Goal: Task Accomplishment & Management: Complete application form

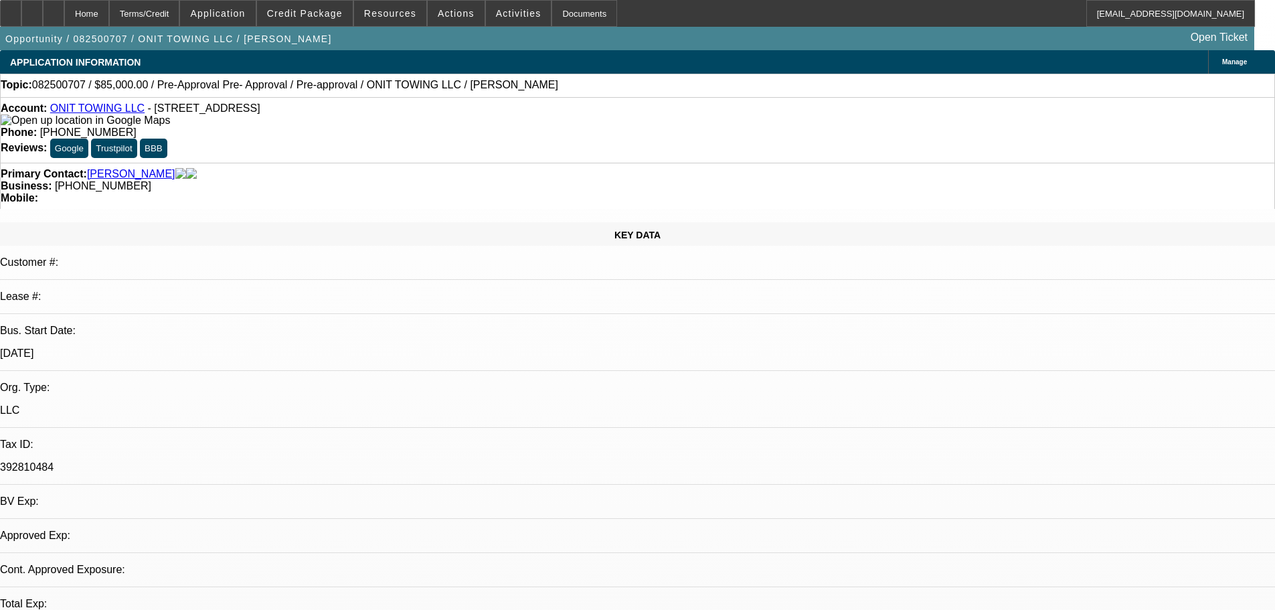
select select "0.15"
select select "2"
select select "0.1"
select select "4"
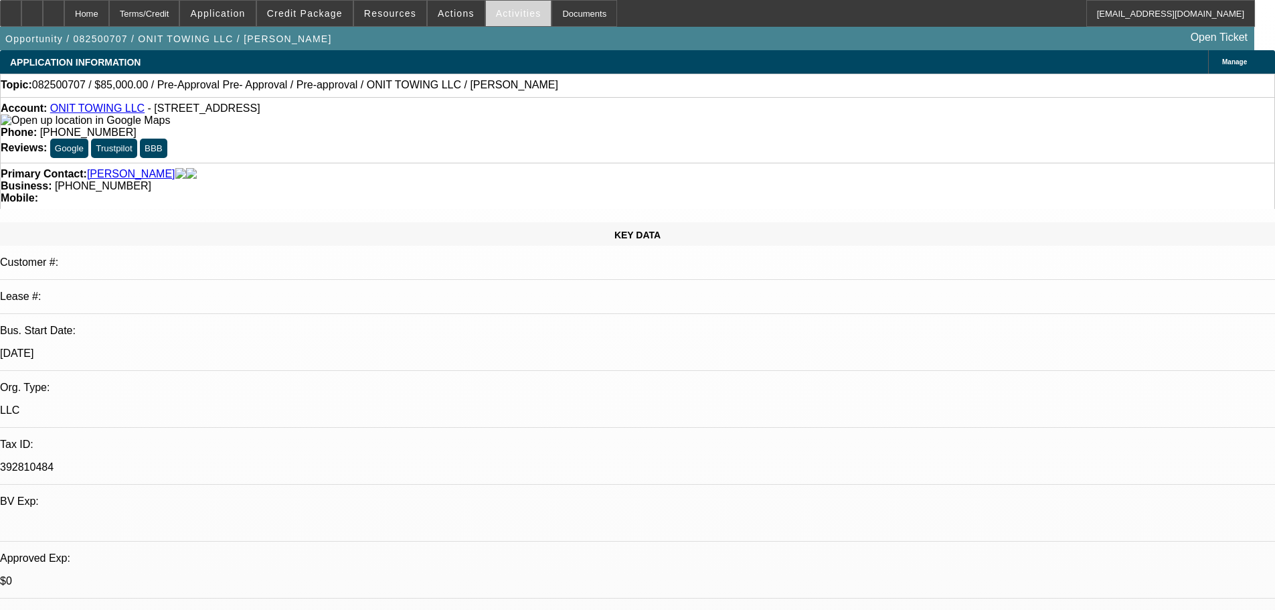
click at [496, 10] on span "Activities" at bounding box center [519, 13] width 46 height 11
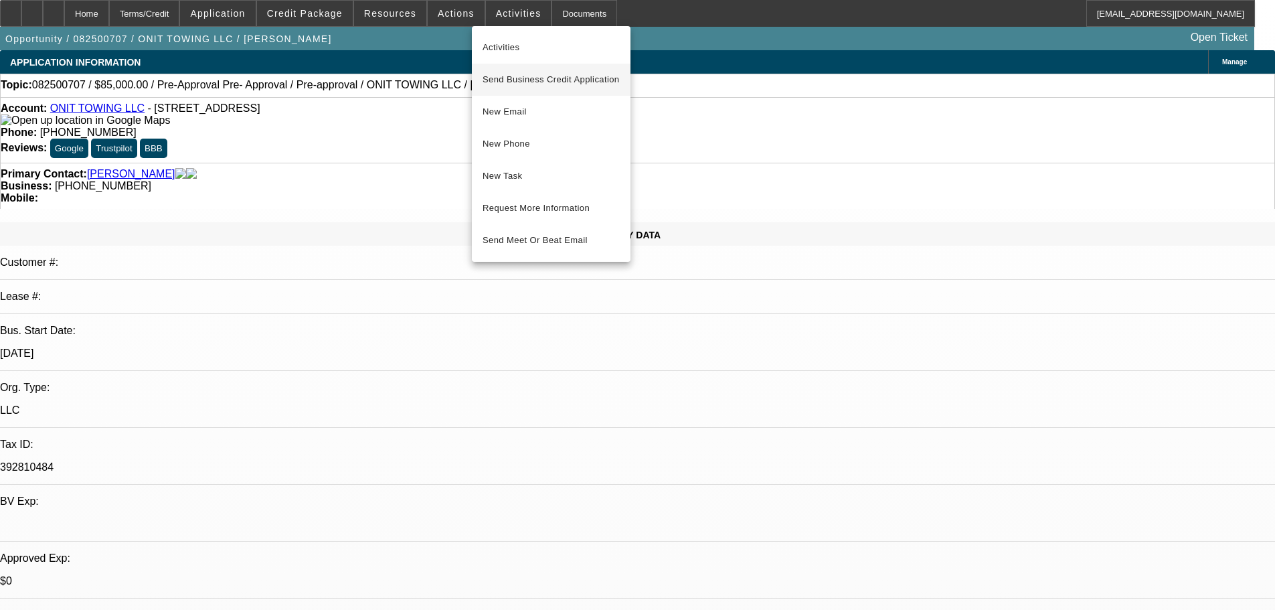
click at [551, 74] on span "Send Business Credit Application" at bounding box center [551, 80] width 137 height 16
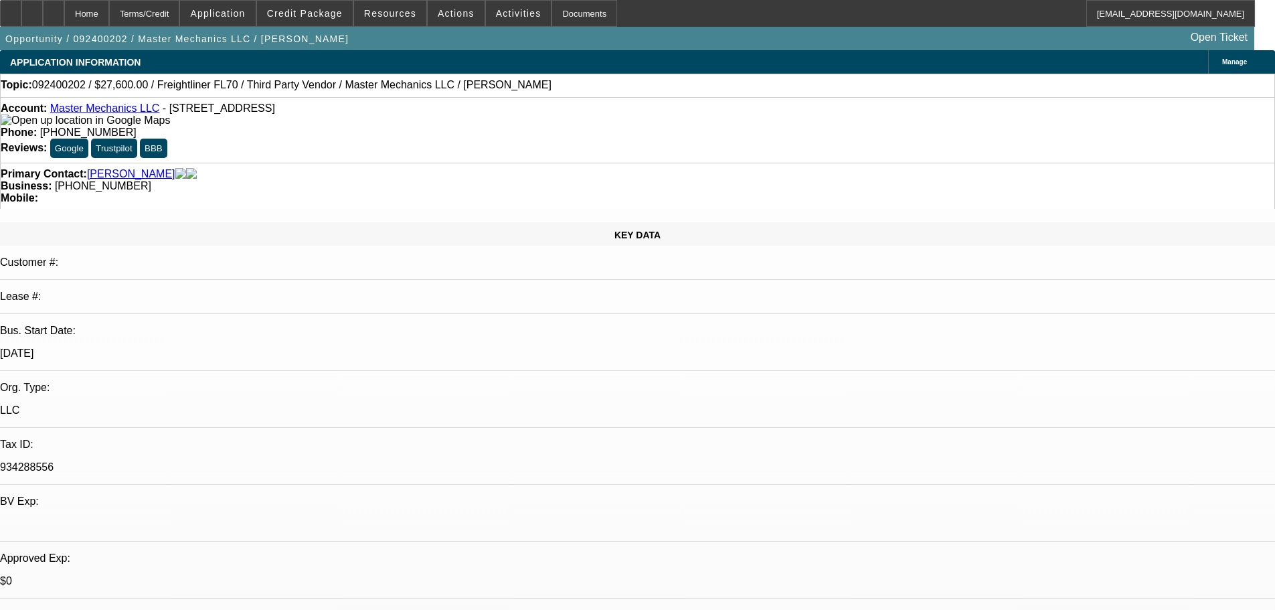
select select "0.2"
select select "2"
select select "0"
select select "6"
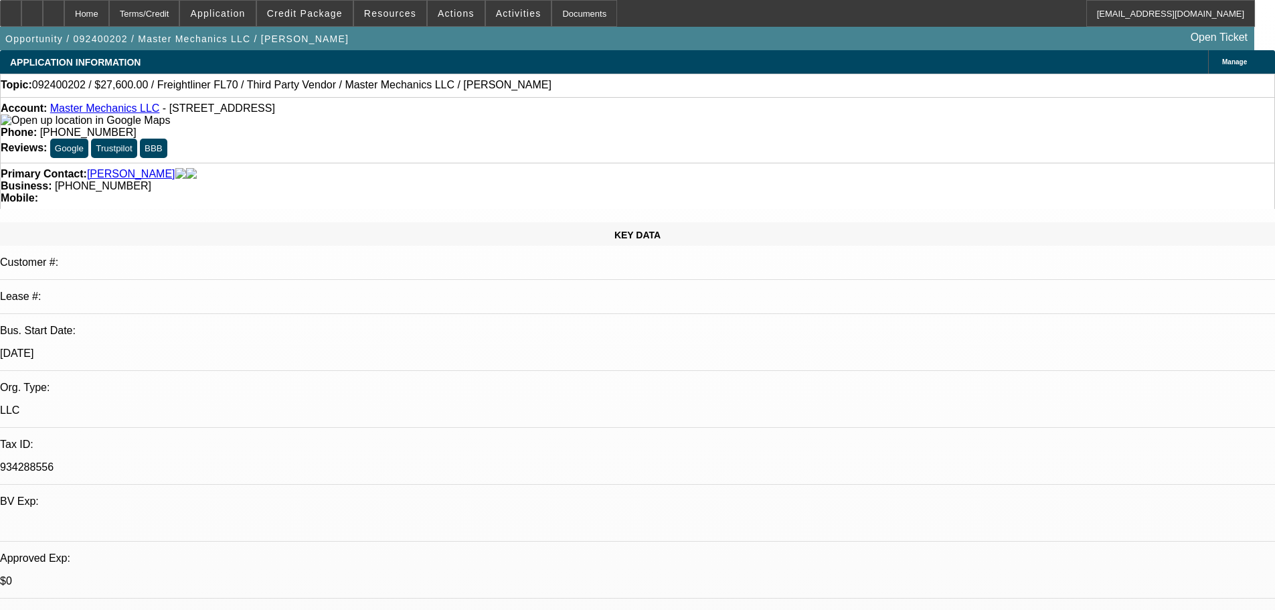
select select "0.2"
select select "2"
select select "0"
select select "6"
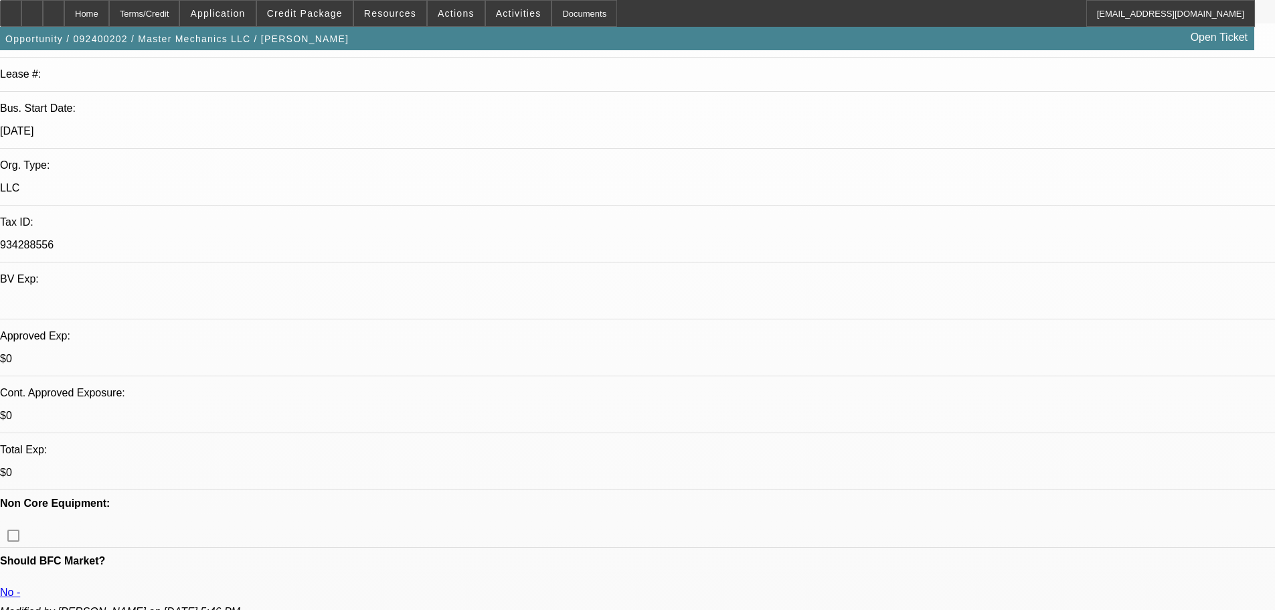
scroll to position [268, 0]
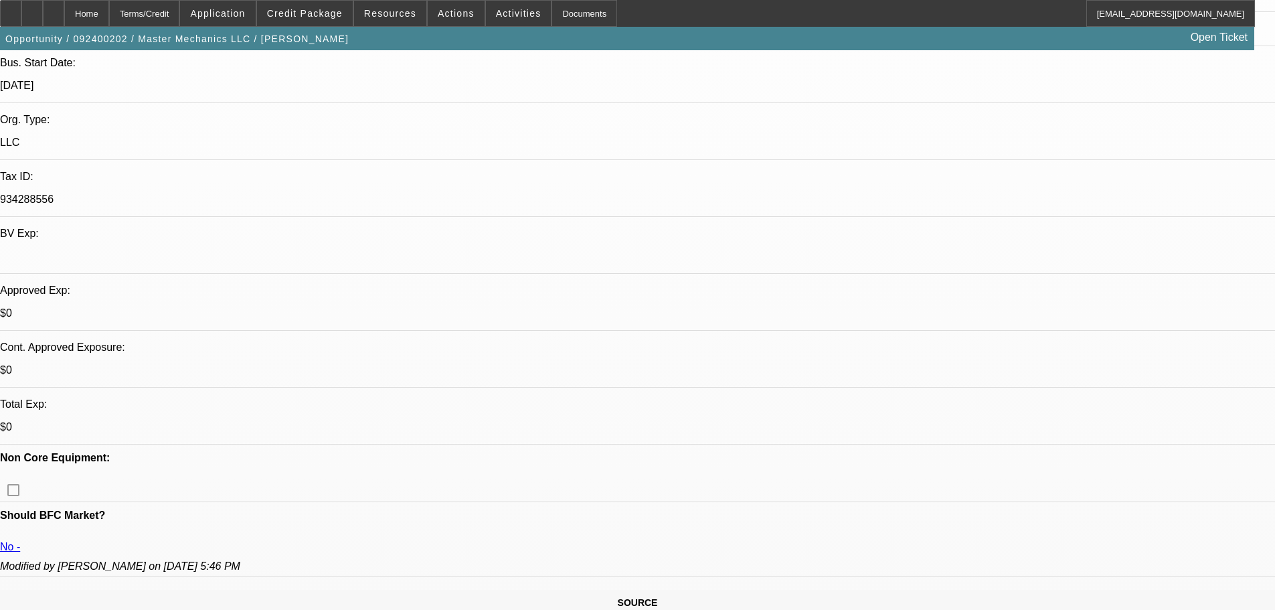
click at [319, 19] on span at bounding box center [305, 13] width 96 height 32
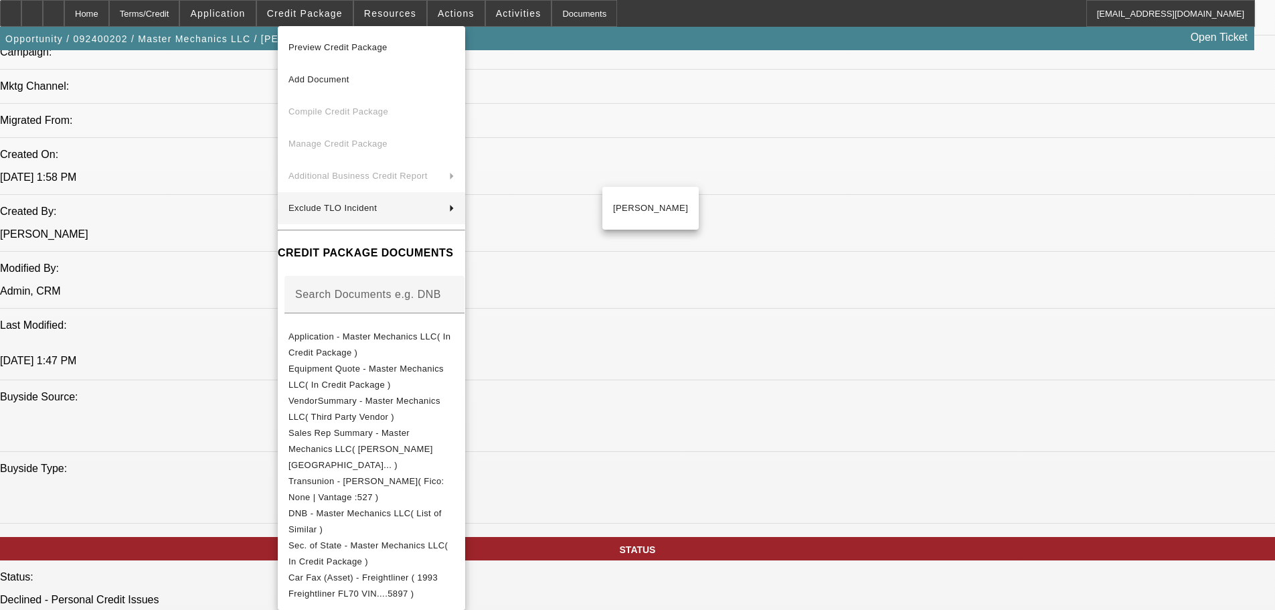
scroll to position [937, 0]
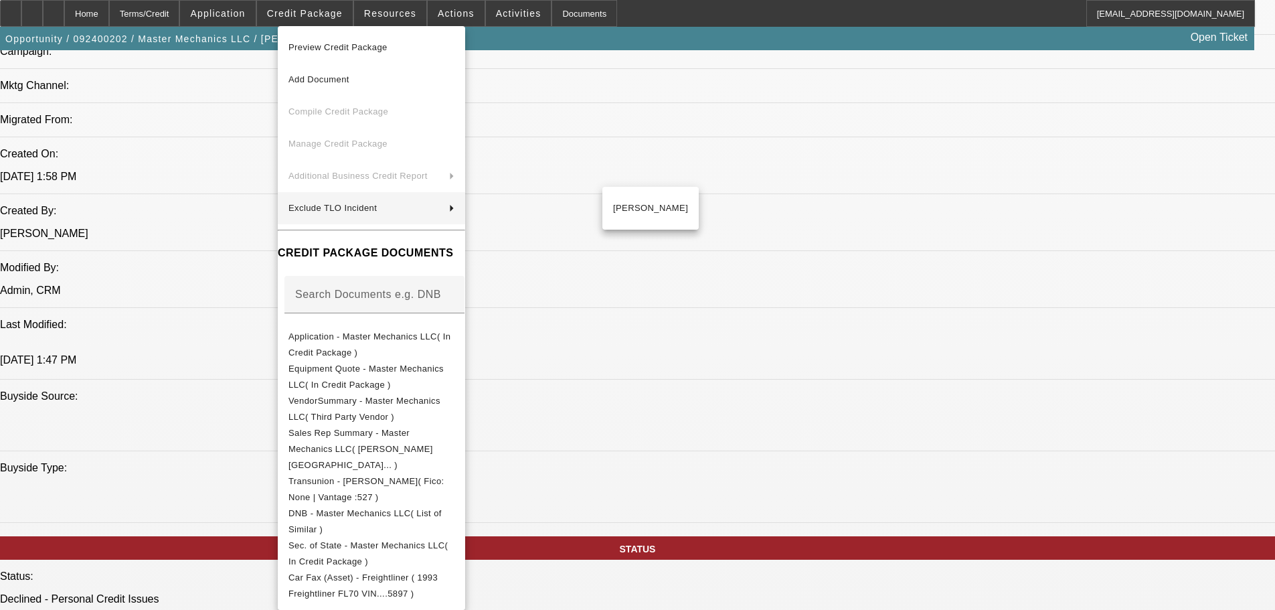
click at [225, 308] on div at bounding box center [637, 305] width 1275 height 610
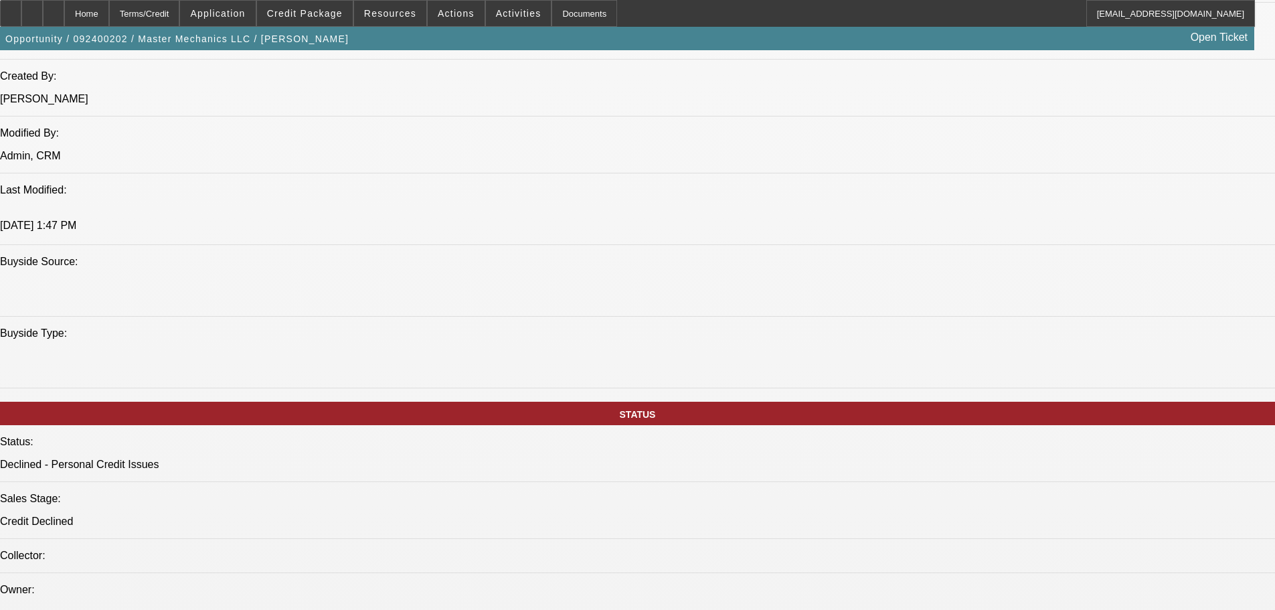
scroll to position [1071, 0]
